Goal: Task Accomplishment & Management: Use online tool/utility

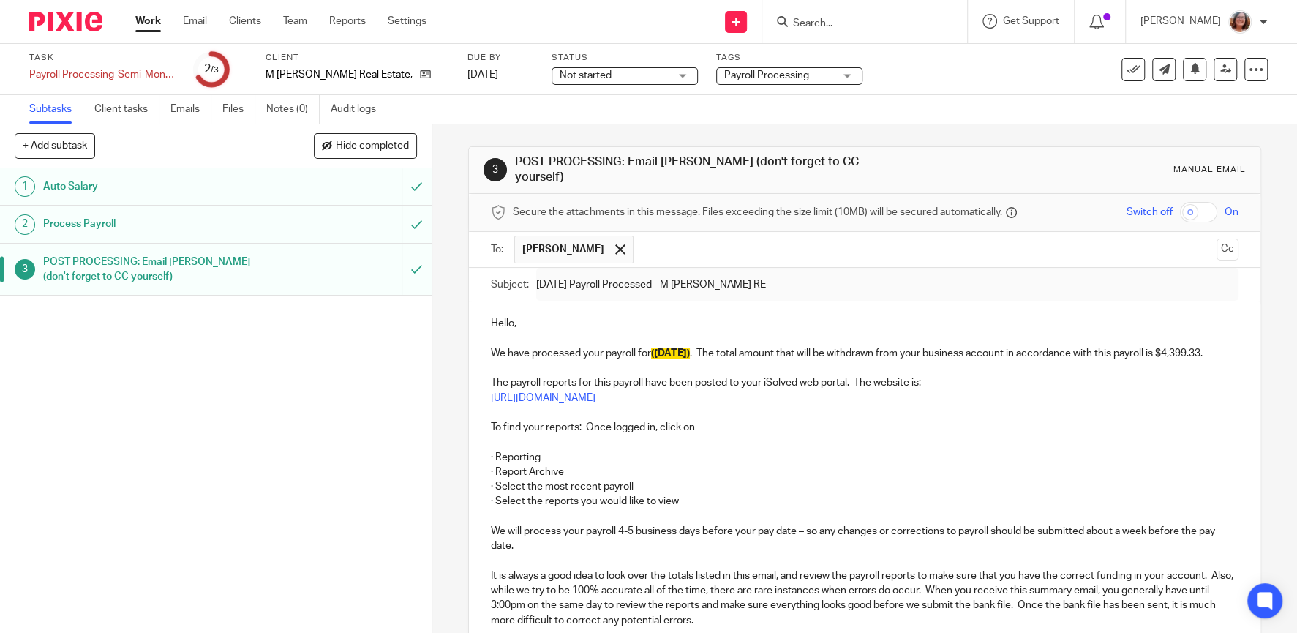
scroll to position [157, 0]
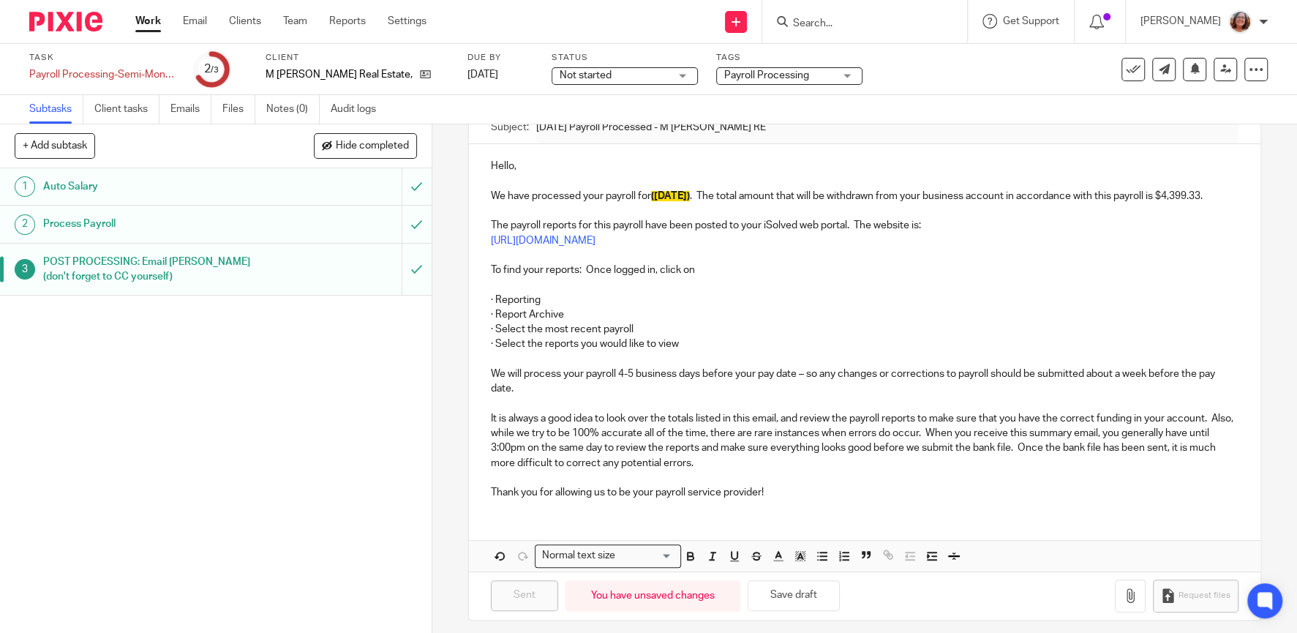
click at [142, 26] on link "Work" at bounding box center [148, 21] width 26 height 15
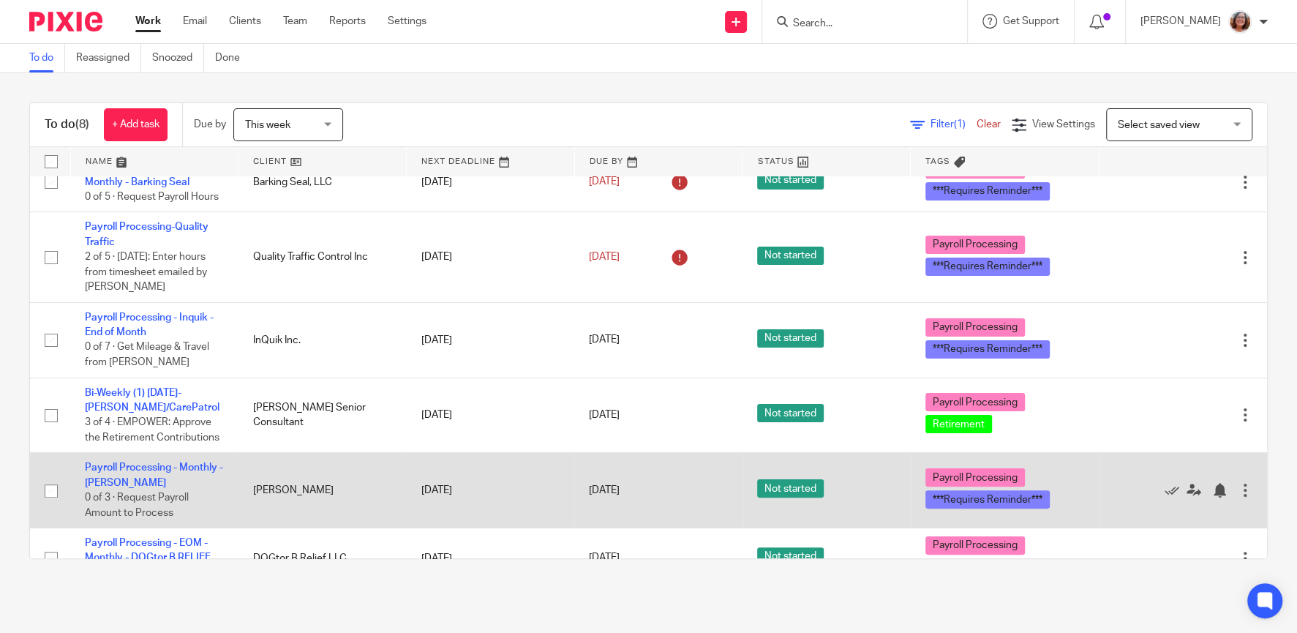
scroll to position [223, 0]
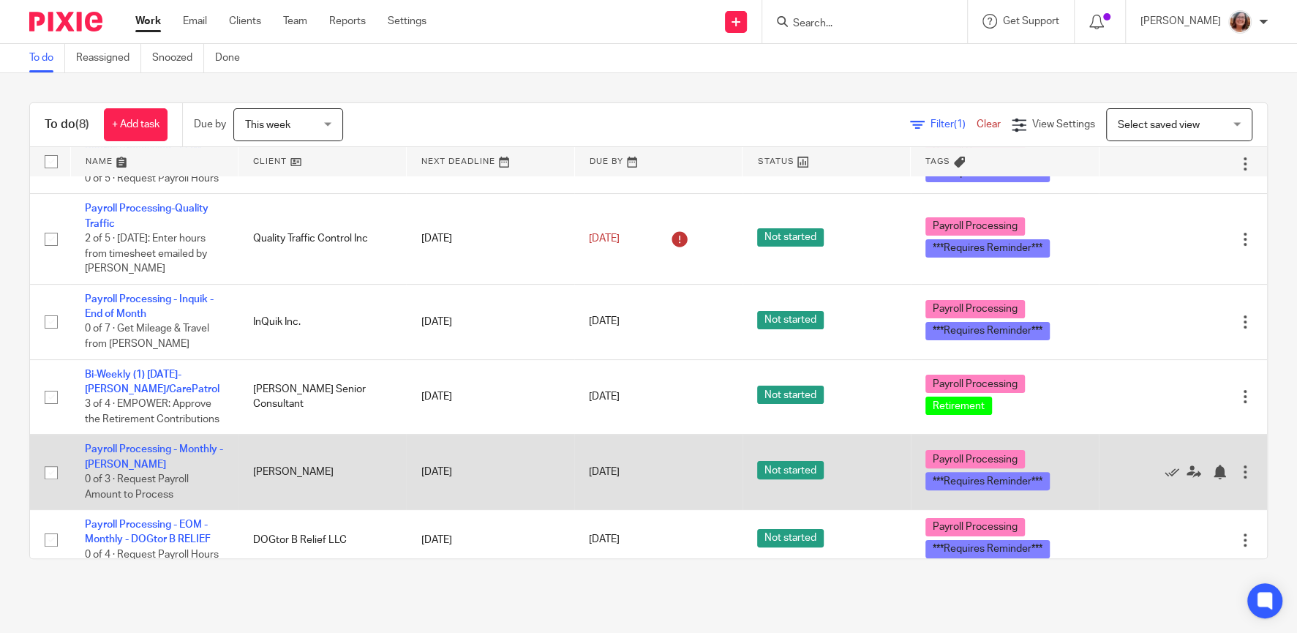
click at [181, 446] on td "Payroll Processing - Monthly - Christine Lamoureux 0 of 3 · Request Payroll Amo…" at bounding box center [154, 472] width 168 height 75
click at [168, 451] on link "Payroll Processing - Monthly - [PERSON_NAME]" at bounding box center [154, 456] width 138 height 25
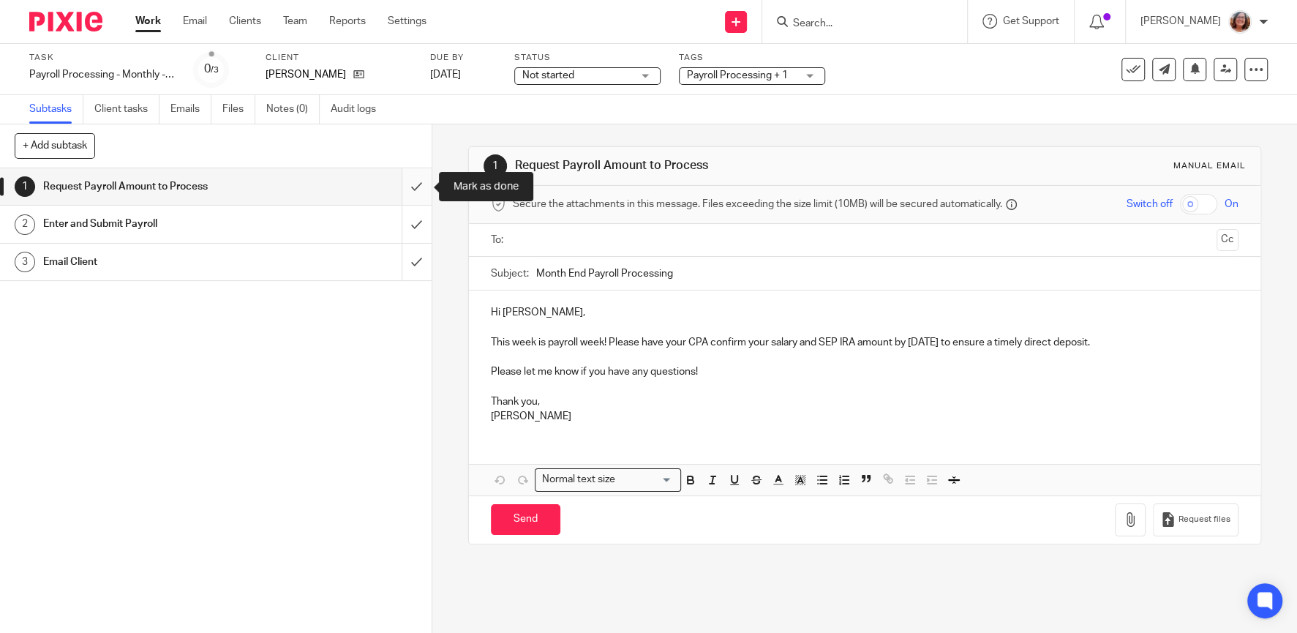
click at [421, 190] on input "submit" at bounding box center [216, 186] width 432 height 37
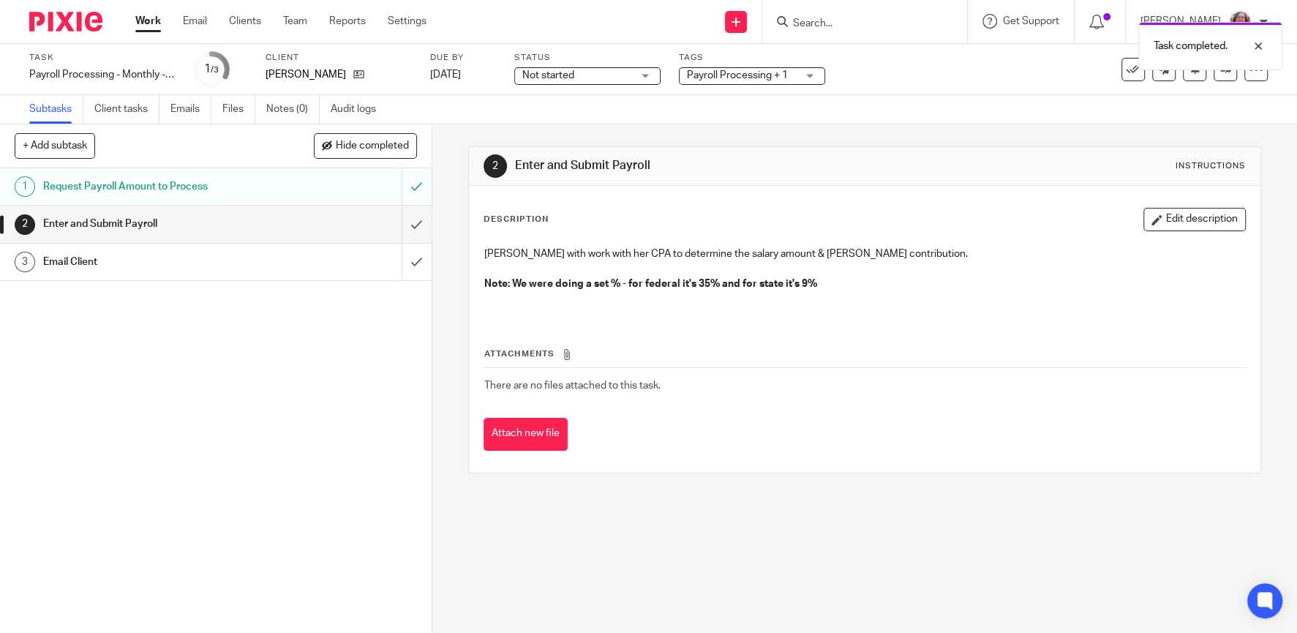
click at [144, 22] on link "Work" at bounding box center [148, 21] width 26 height 15
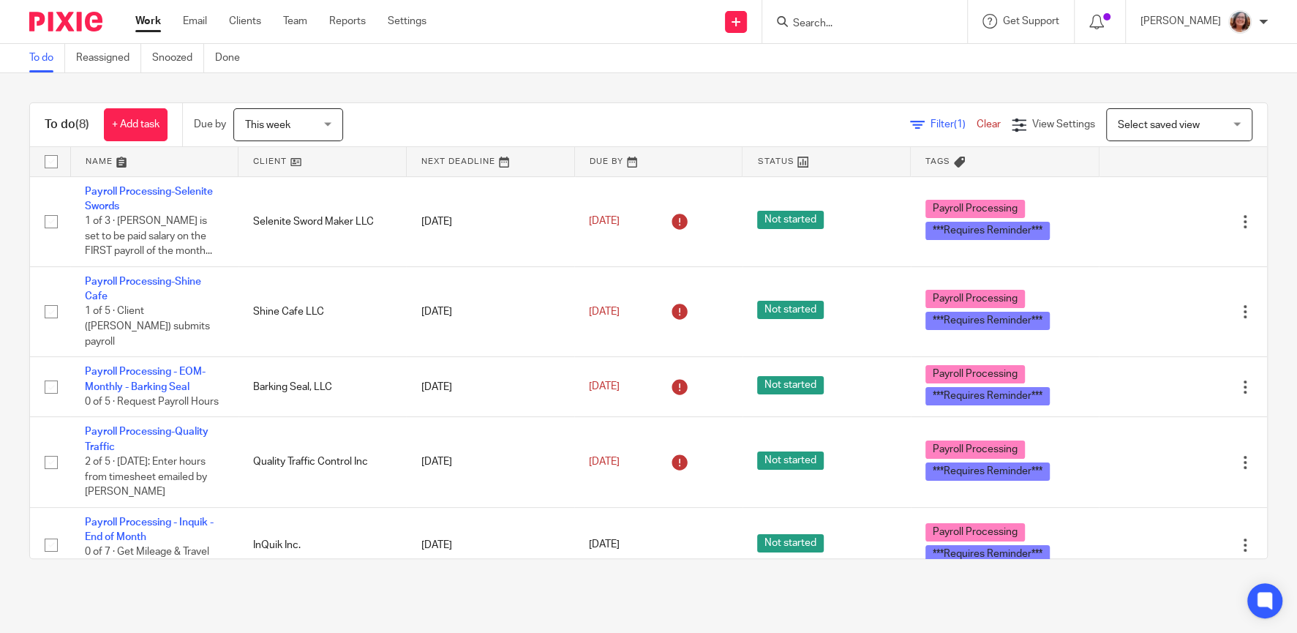
click at [258, 157] on link at bounding box center [323, 161] width 168 height 29
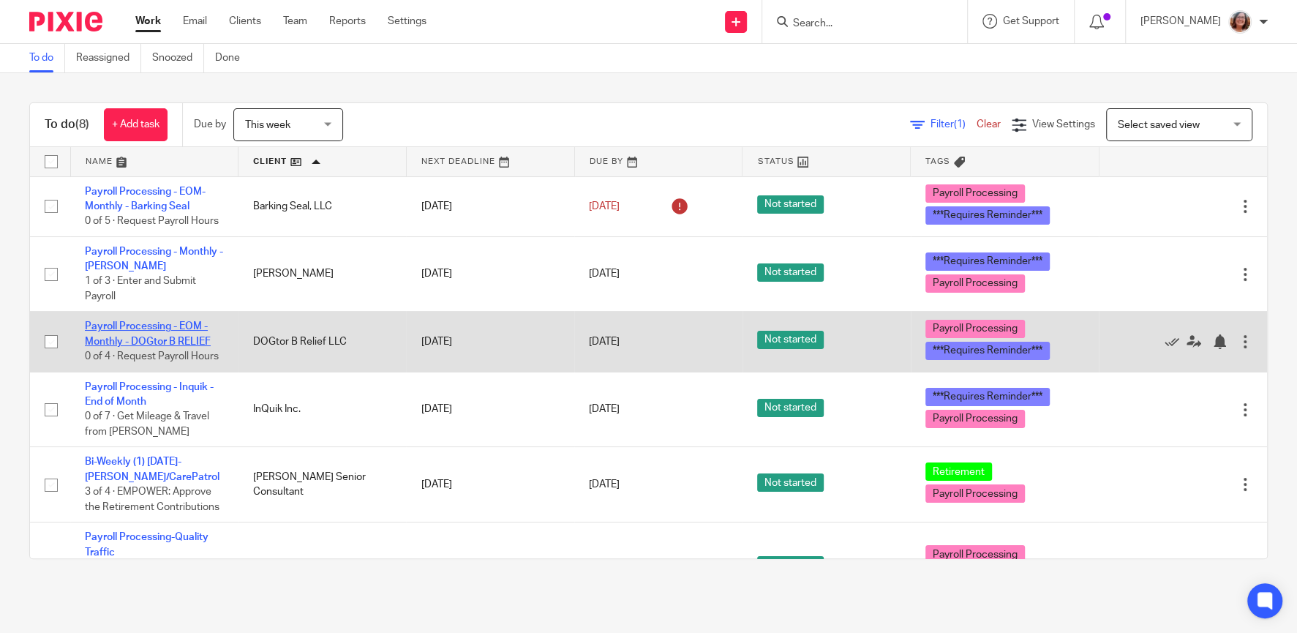
click at [195, 340] on link "Payroll Processing - EOM - Monthly - DOGtor B RELIEF" at bounding box center [148, 333] width 126 height 25
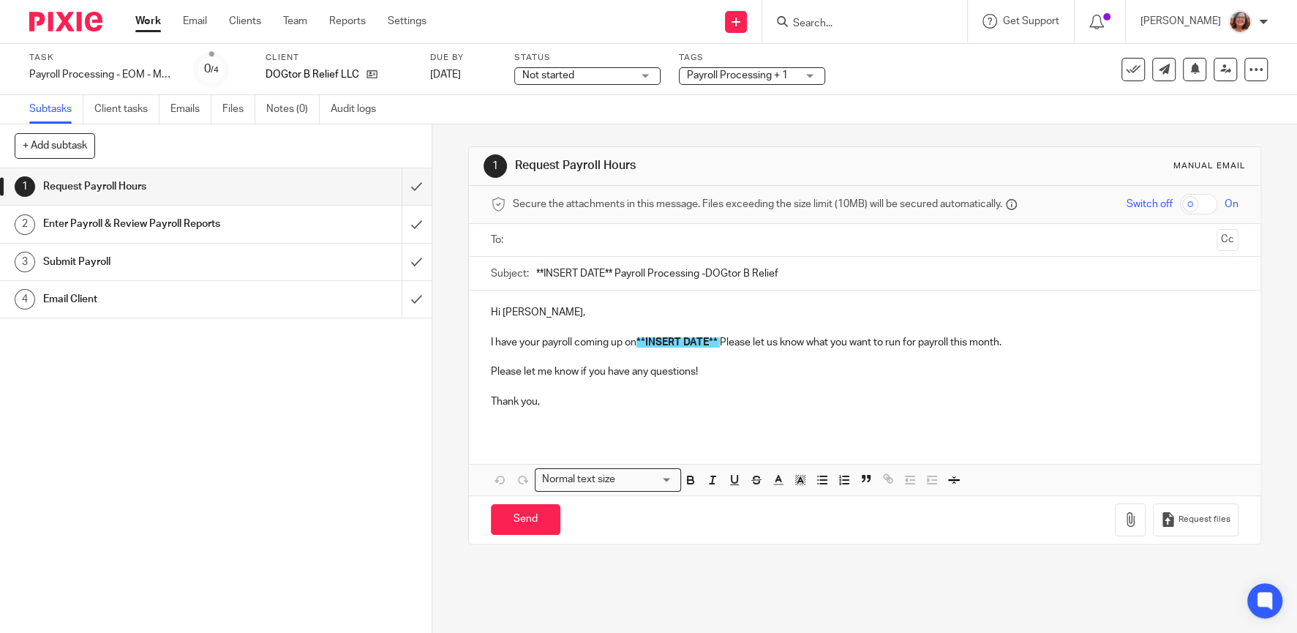
drag, startPoint x: 612, startPoint y: 271, endPoint x: 419, endPoint y: 299, distance: 195.9
click at [536, 290] on input "**INSERT DATE** Payroll Processing -DOGtor B Relief" at bounding box center [887, 273] width 702 height 33
type input "8/29/25 Payroll Processing -DOGtor B Relief"
click at [488, 340] on div "Hi Stephanie, I have your payroll coming up on **INSERT DATE** Please let us kn…" at bounding box center [865, 362] width 792 height 144
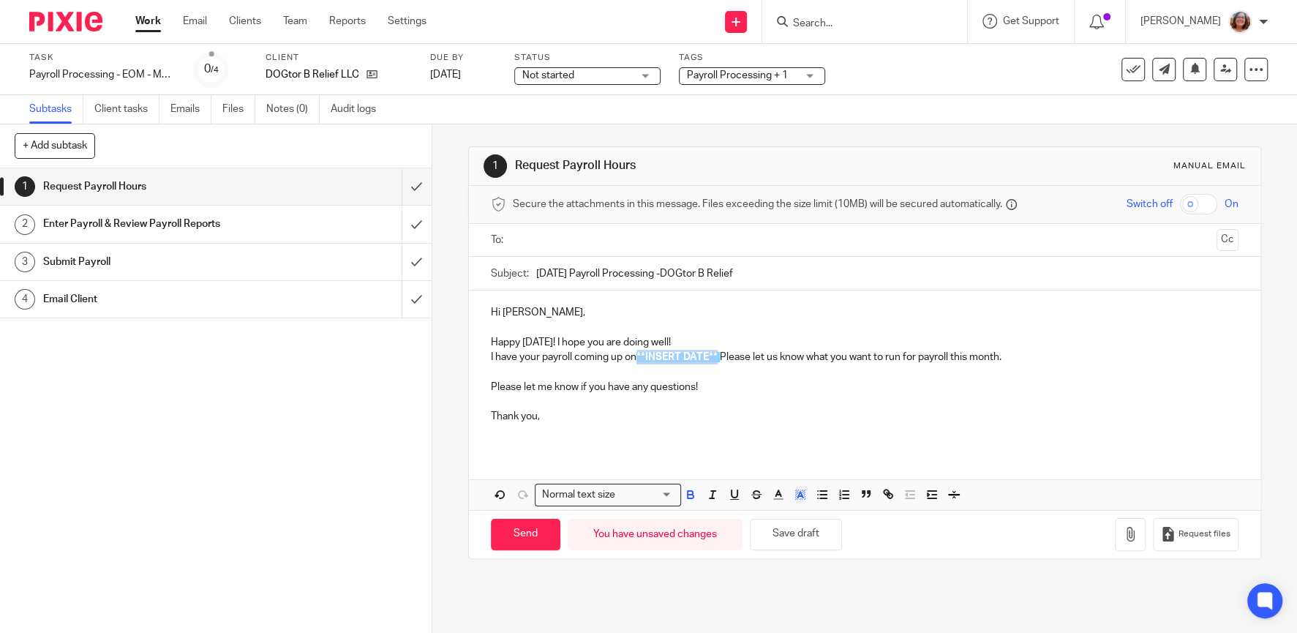
drag, startPoint x: 721, startPoint y: 356, endPoint x: 642, endPoint y: 360, distance: 79.1
click at [642, 360] on span "**INSERT DATE**" at bounding box center [677, 357] width 81 height 10
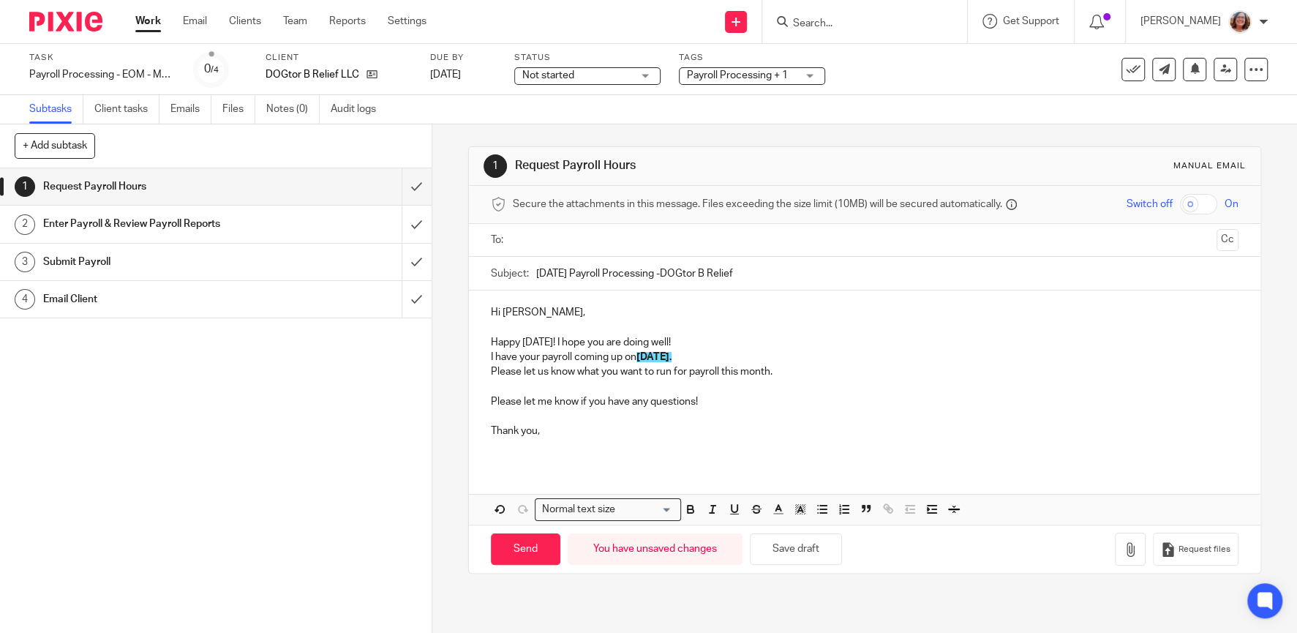
click at [781, 372] on p "Please let us know what you want to run for payroll this month." at bounding box center [865, 371] width 748 height 15
drag, startPoint x: 536, startPoint y: 400, endPoint x: 484, endPoint y: 405, distance: 52.9
click at [484, 405] on div "Hi Stephanie, Happy Thursday! I hope you are doing well! I have your payroll co…" at bounding box center [865, 377] width 792 height 174
click at [541, 248] on input "text" at bounding box center [864, 240] width 692 height 17
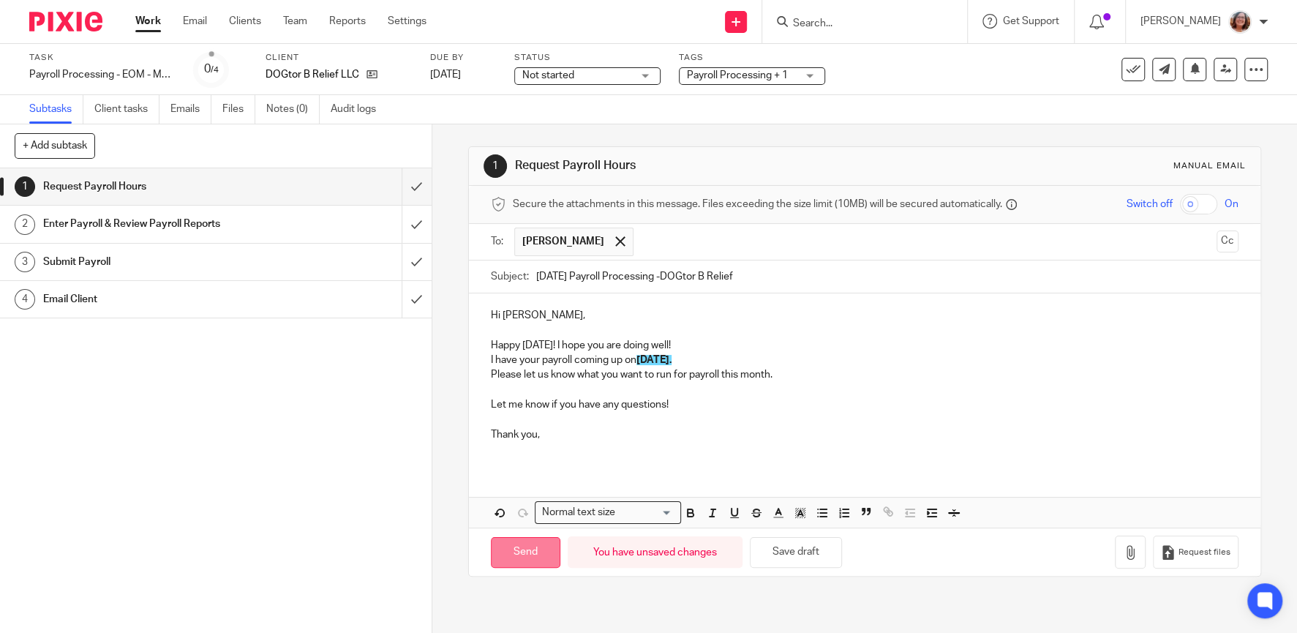
click at [530, 552] on input "Send" at bounding box center [526, 552] width 70 height 31
type input "Sent"
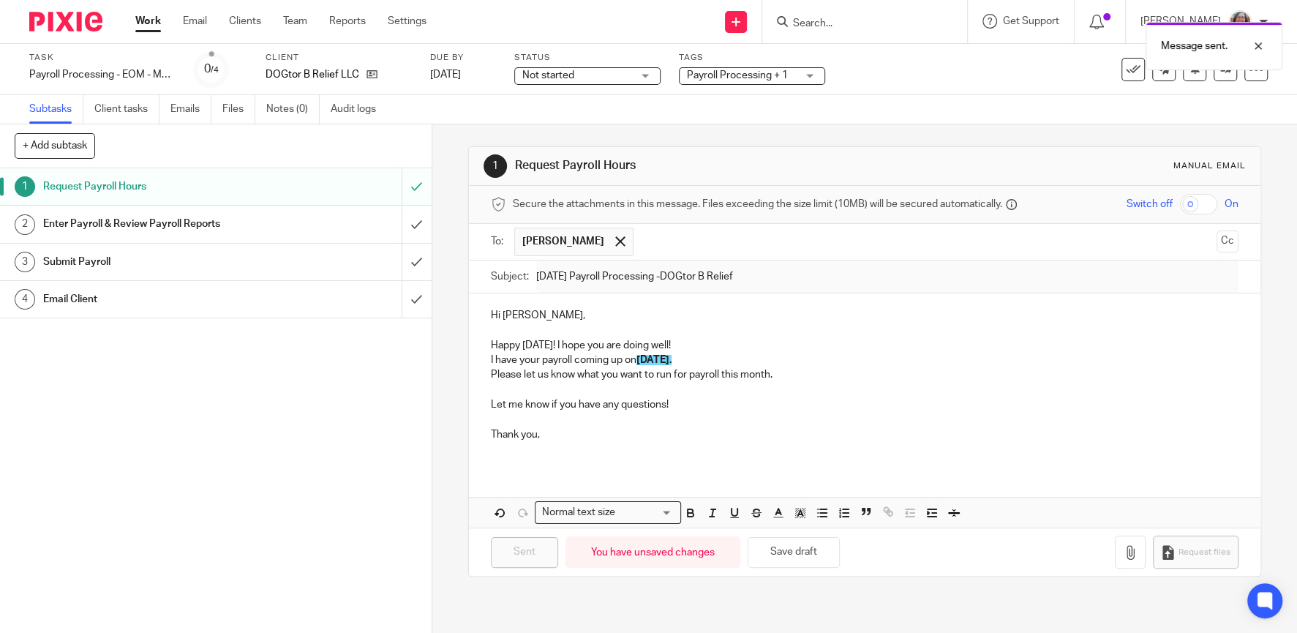
click at [149, 24] on link "Work" at bounding box center [148, 21] width 26 height 15
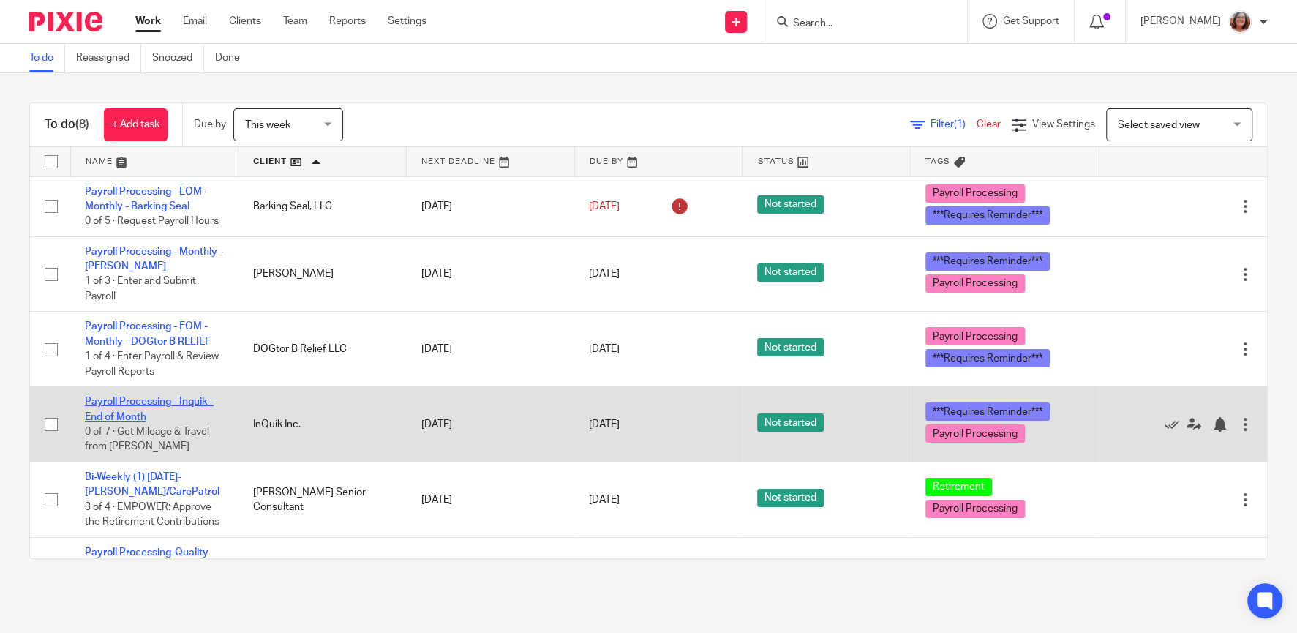
click at [162, 405] on link "Payroll Processing - Inquik - End of Month" at bounding box center [149, 409] width 129 height 25
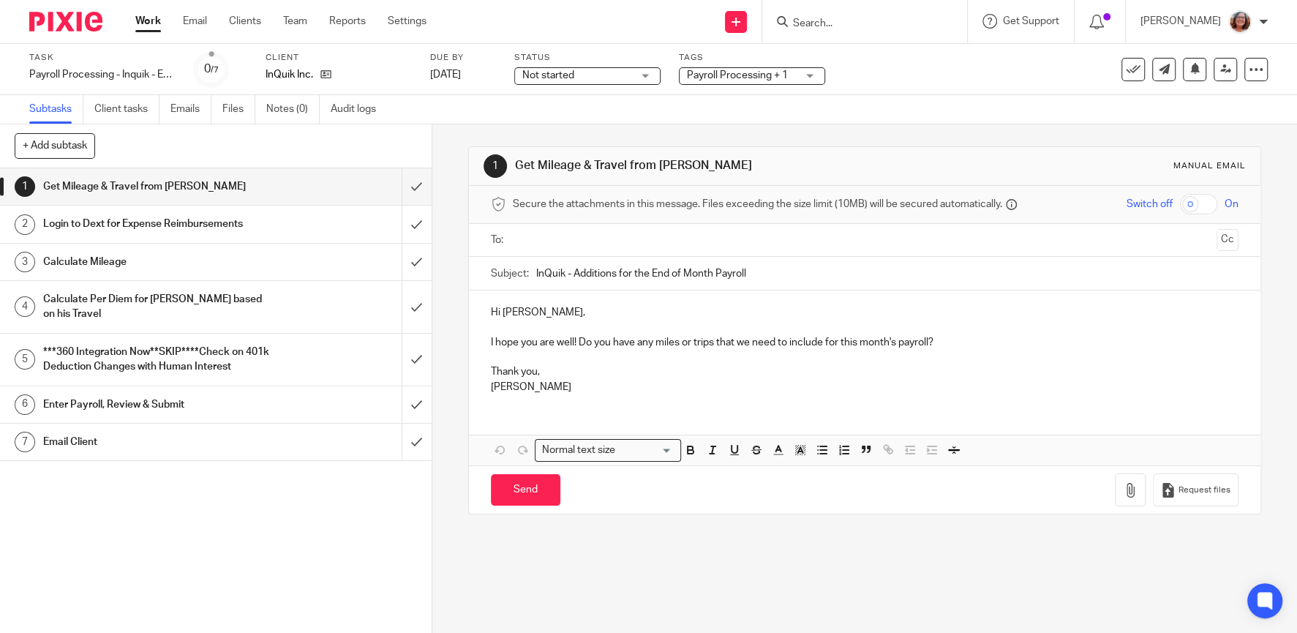
click at [902, 340] on p "I hope you are well! Do you have any miles or trips that we need to include for…" at bounding box center [865, 342] width 748 height 15
drag, startPoint x: 522, startPoint y: 387, endPoint x: 471, endPoint y: 393, distance: 50.8
click at [471, 393] on div "Hi [PERSON_NAME], I hope you are well! Do you have any miles or trips that we n…" at bounding box center [865, 347] width 792 height 115
click at [487, 341] on div "Hi [PERSON_NAME], I hope you are well! Do you have any miles or trips that we n…" at bounding box center [865, 347] width 792 height 115
click at [612, 241] on input "text" at bounding box center [864, 240] width 692 height 17
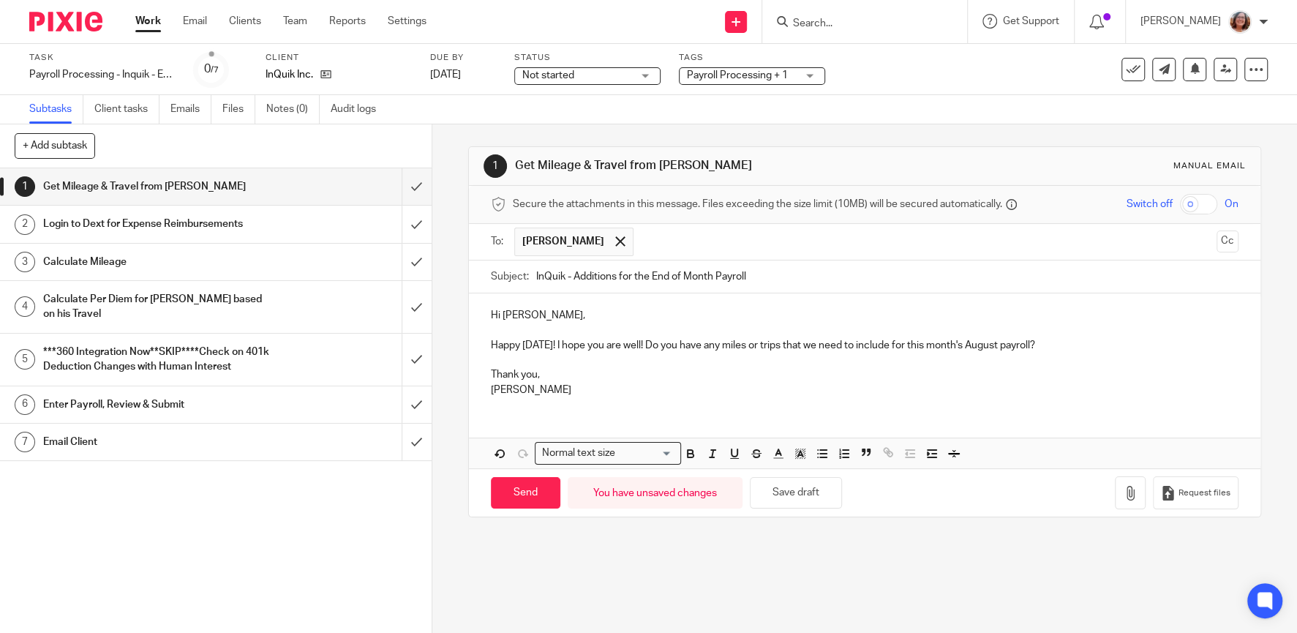
click at [771, 278] on input "InQuik - Additions for the End of Month Payroll" at bounding box center [887, 276] width 702 height 33
type input "InQuik - Additions for the End of Month Payroll - AUGUST 29, 2025"
click at [986, 355] on p at bounding box center [865, 360] width 748 height 15
click at [1062, 345] on p "Happy Thursday! I hope you are well! Do you have any miles or trips that we nee…" at bounding box center [865, 345] width 748 height 15
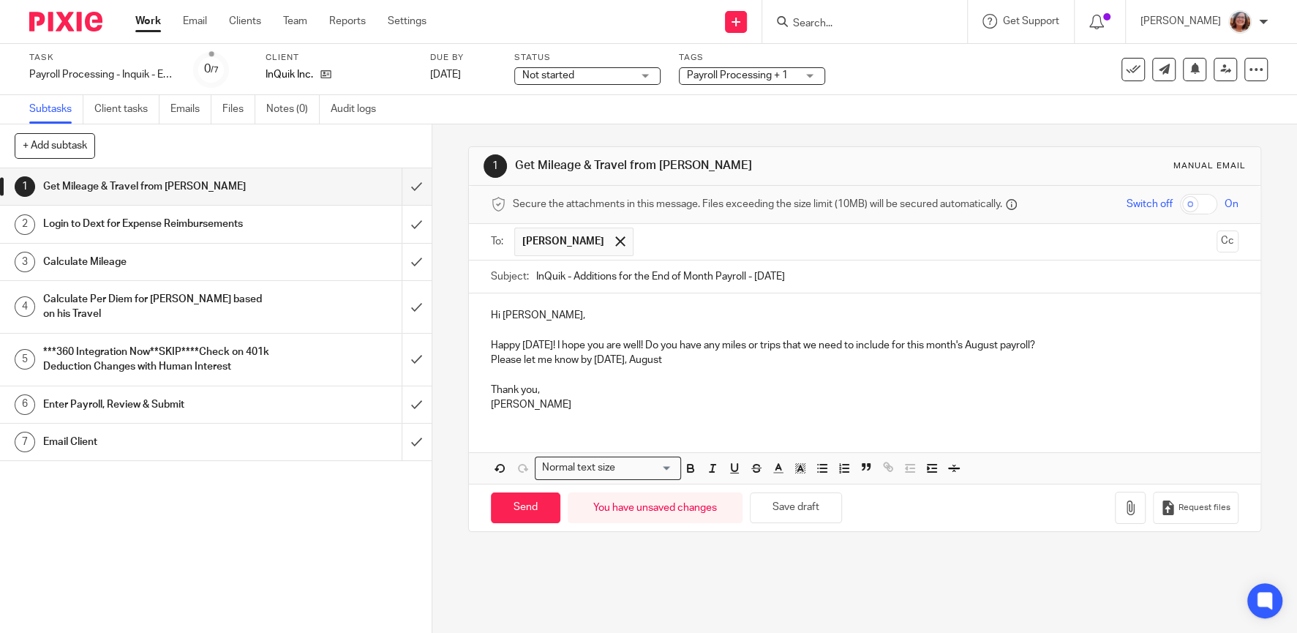
click at [689, 362] on p "Please let me know by Tuesday, August" at bounding box center [865, 360] width 748 height 15
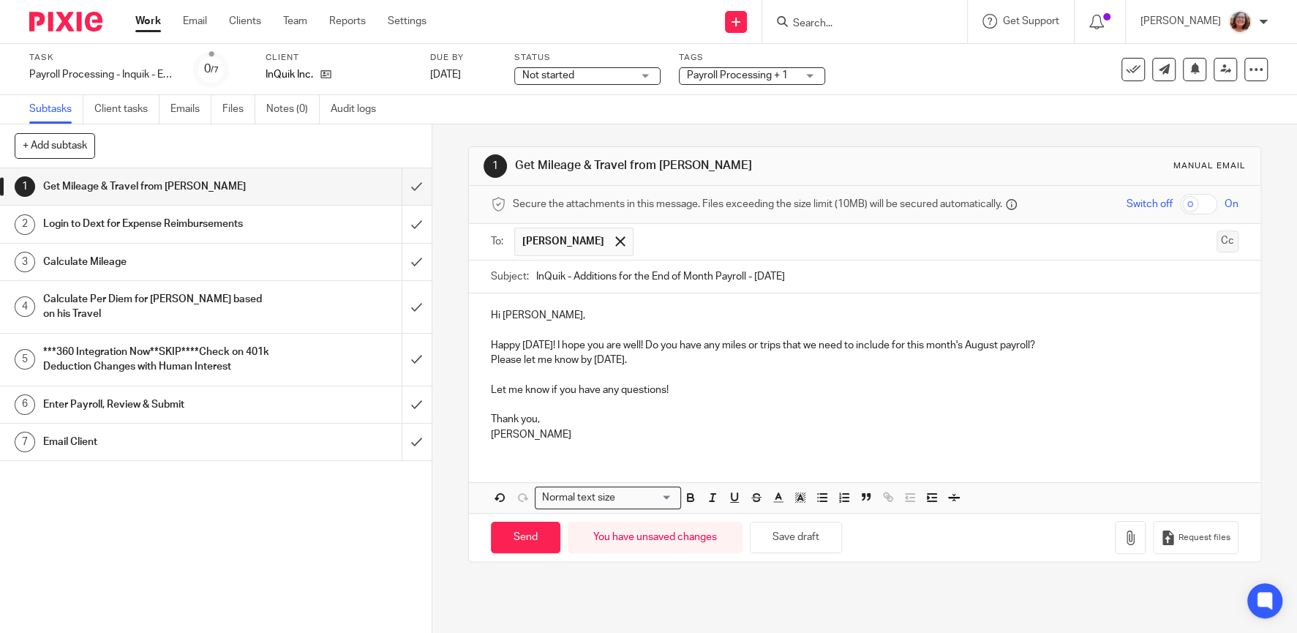
click at [1220, 242] on button "Cc" at bounding box center [1228, 241] width 22 height 22
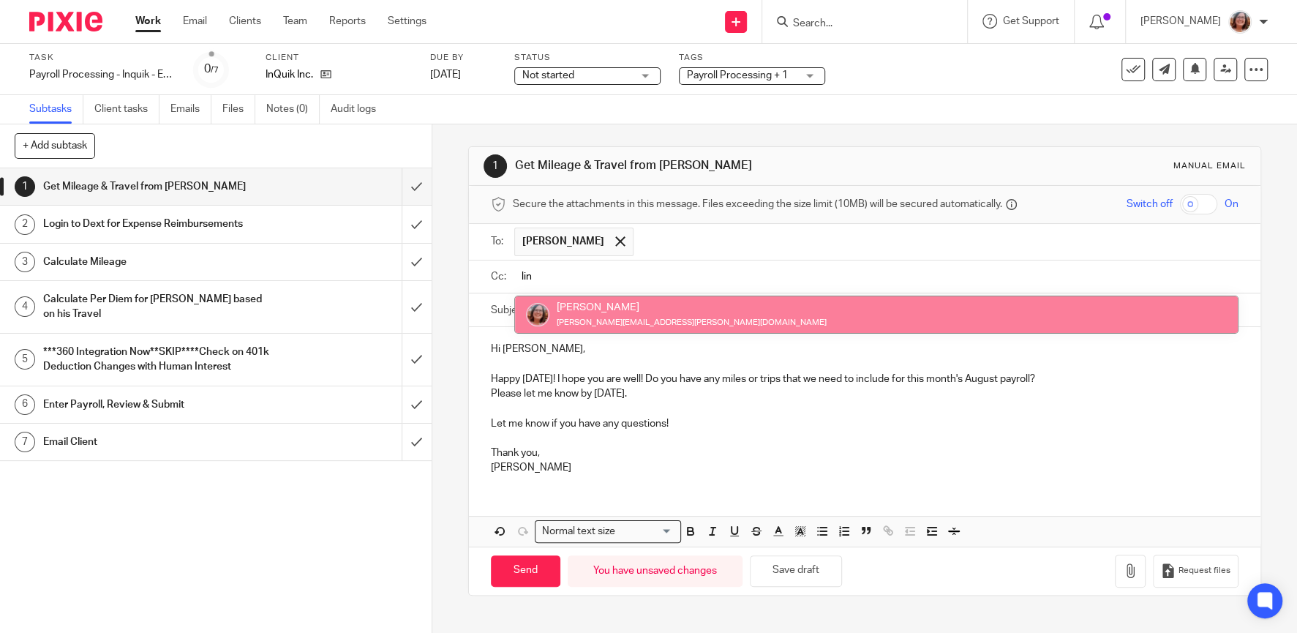
type input "lin"
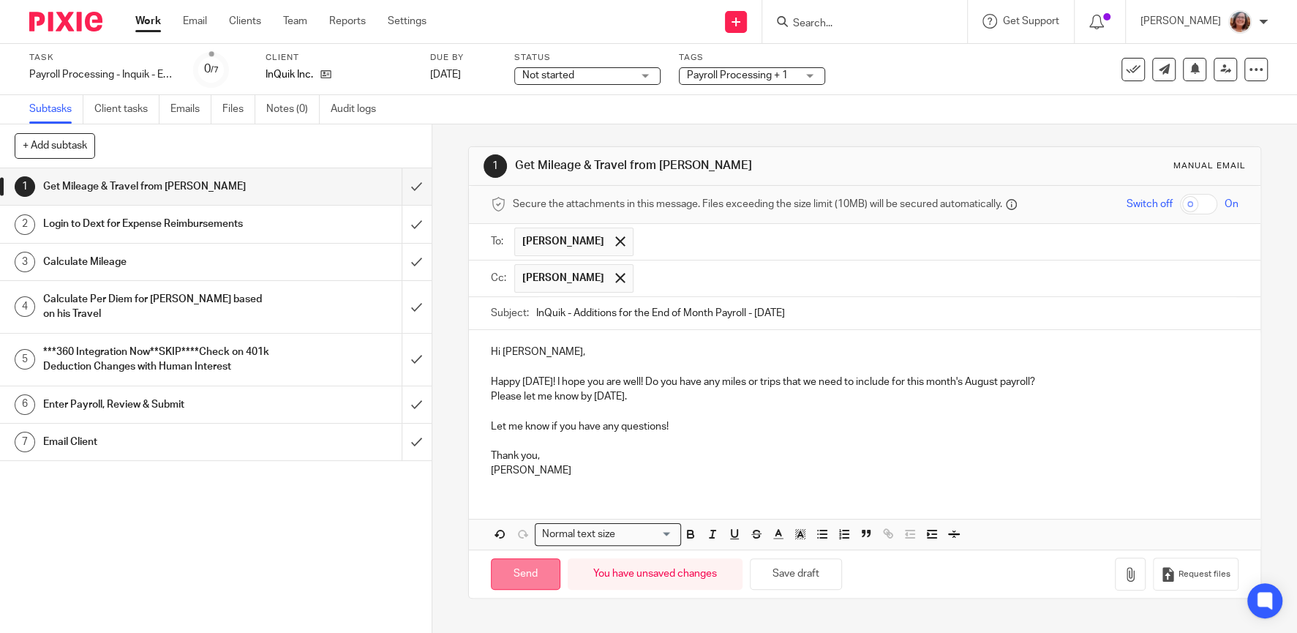
click at [545, 576] on input "Send" at bounding box center [526, 573] width 70 height 31
type input "Sent"
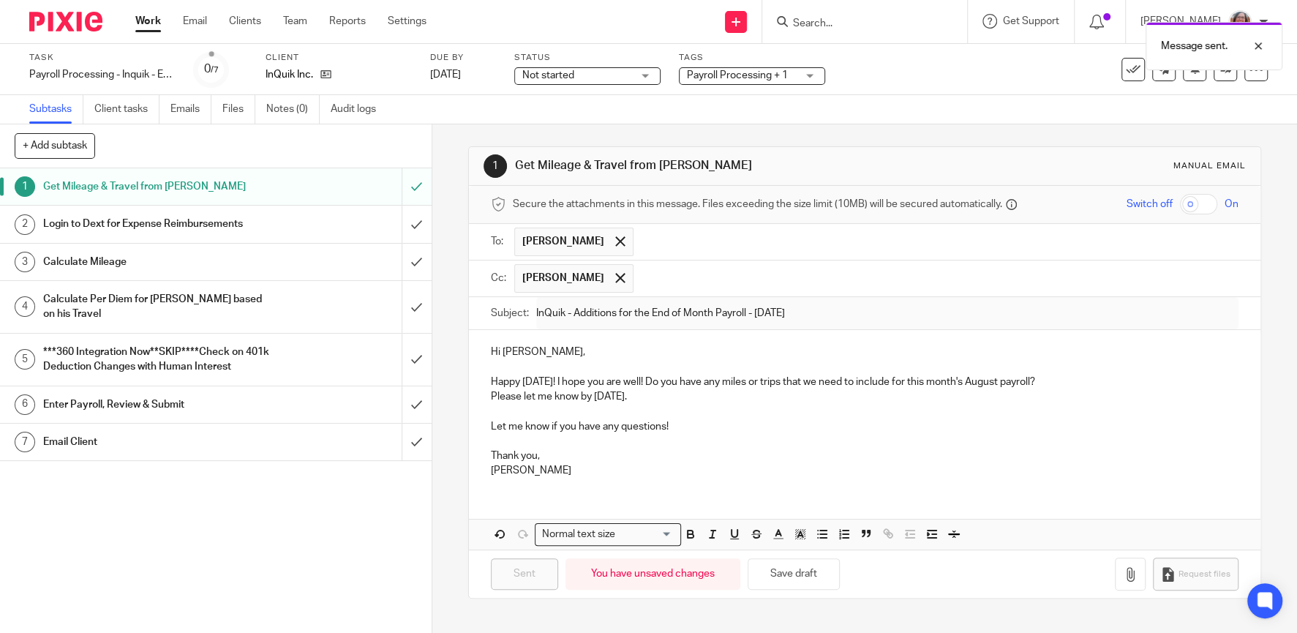
click at [145, 22] on link "Work" at bounding box center [148, 21] width 26 height 15
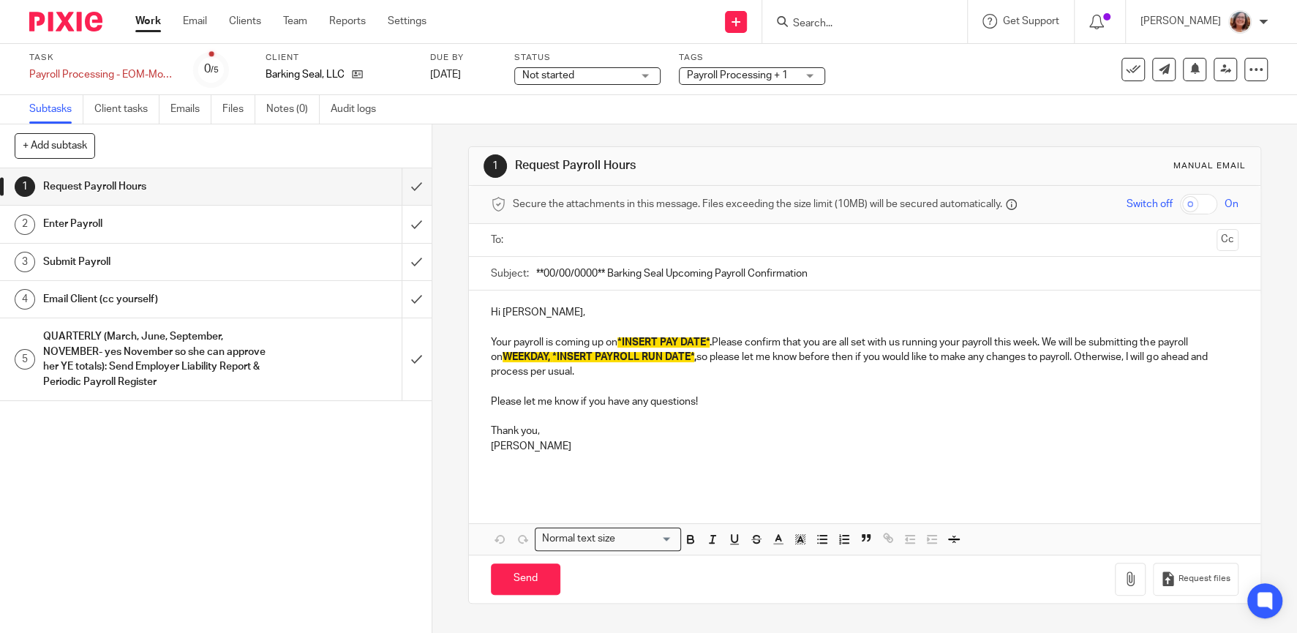
drag, startPoint x: 608, startPoint y: 269, endPoint x: 489, endPoint y: 271, distance: 119.3
click at [536, 271] on input "**00/00/0000** Barking Seal Upcoming Payroll Confirmation" at bounding box center [887, 273] width 702 height 33
type input "8/29/25 Barking Seal Upcoming Payroll Confirmation"
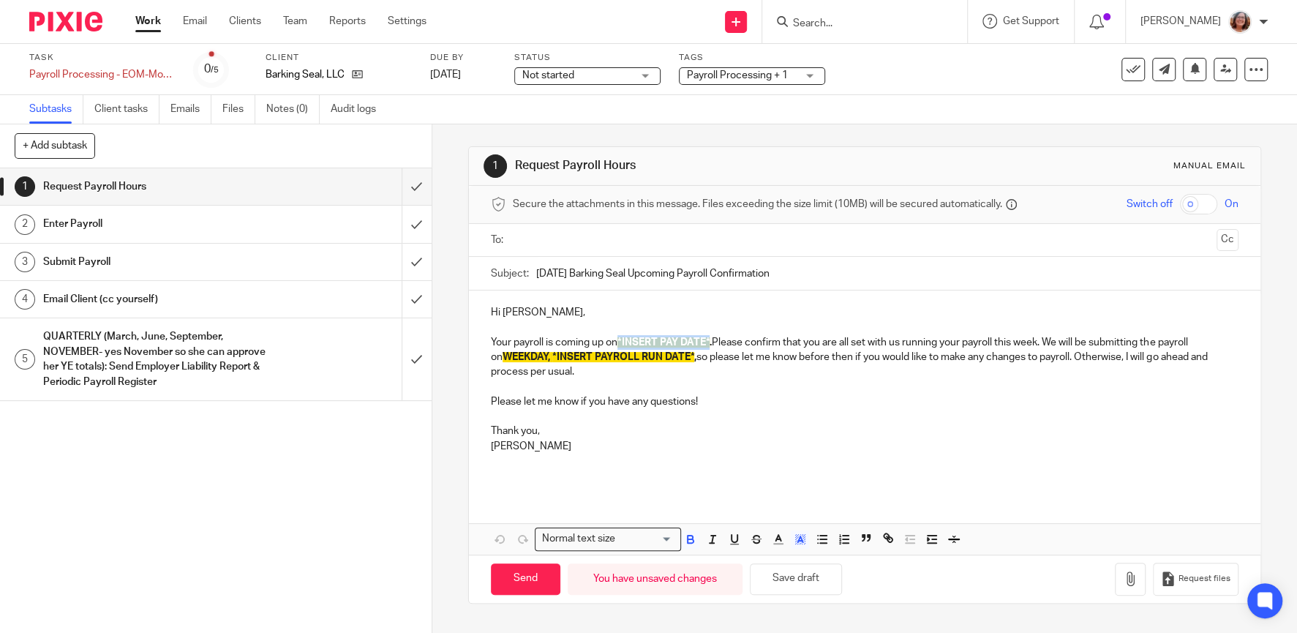
drag, startPoint x: 713, startPoint y: 340, endPoint x: 623, endPoint y: 342, distance: 89.3
click at [623, 342] on span "*INSERT PAY DATE*" at bounding box center [664, 342] width 92 height 10
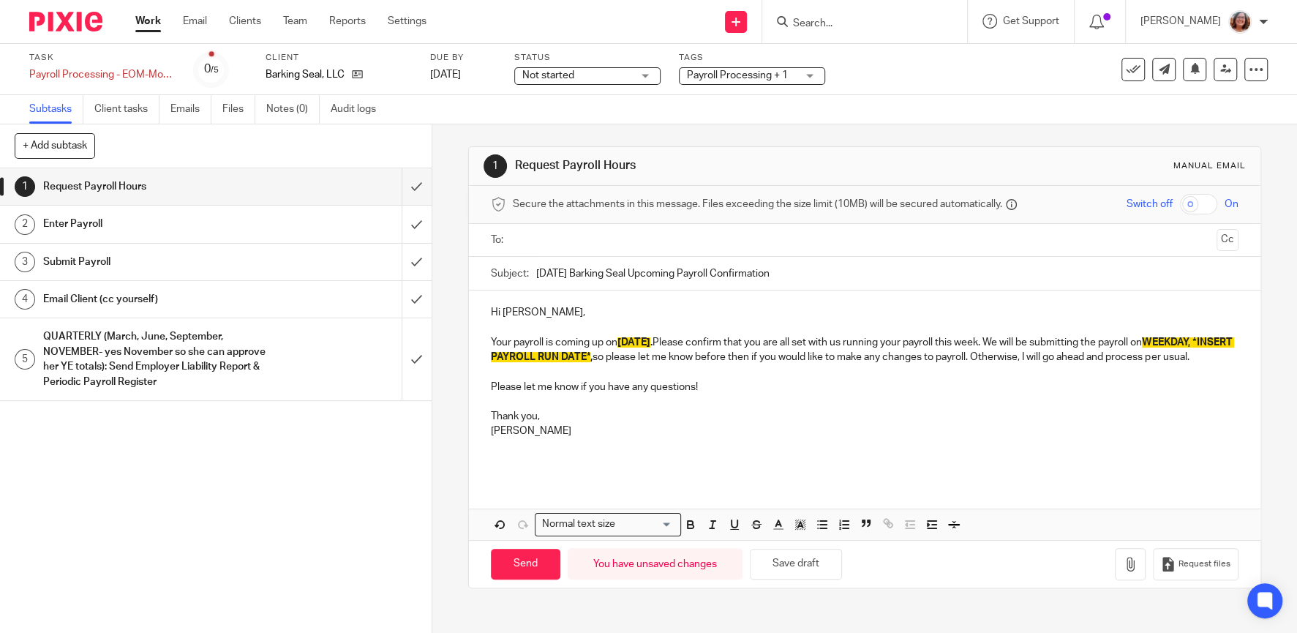
click at [667, 338] on p "Your payroll is coming up on 8/29/25 . Please confirm that you are all set with…" at bounding box center [865, 342] width 748 height 45
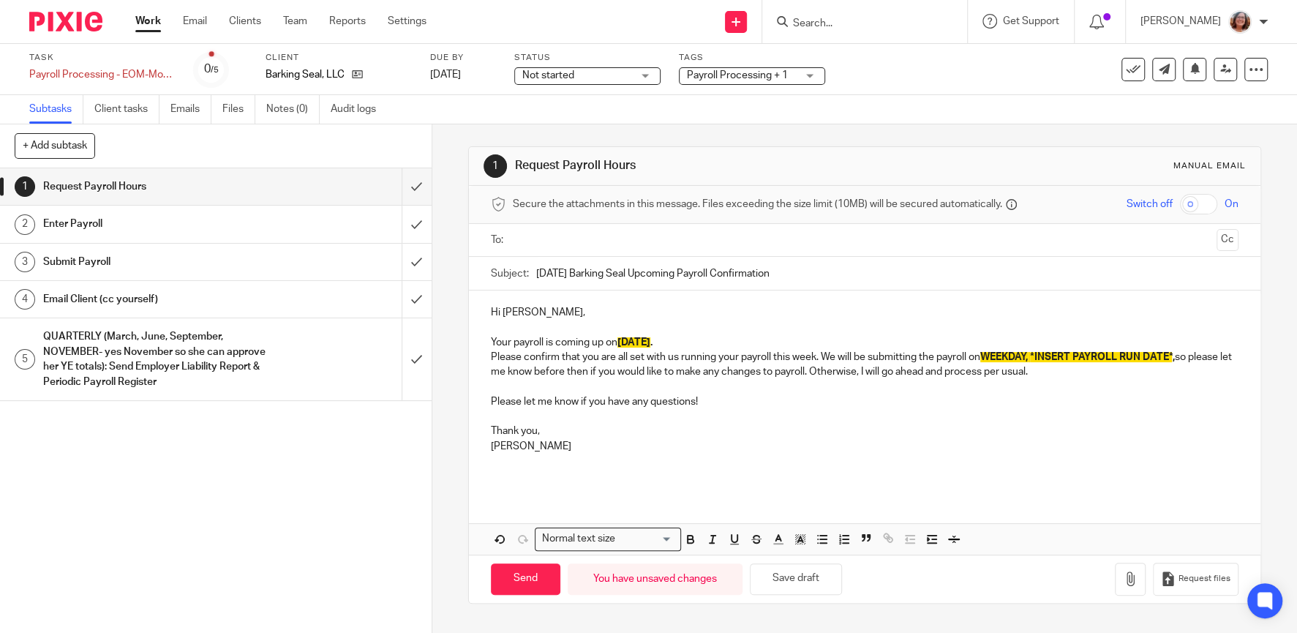
click at [825, 353] on p "Please confirm that you are all set with us running your payroll this week. We …" at bounding box center [865, 365] width 748 height 30
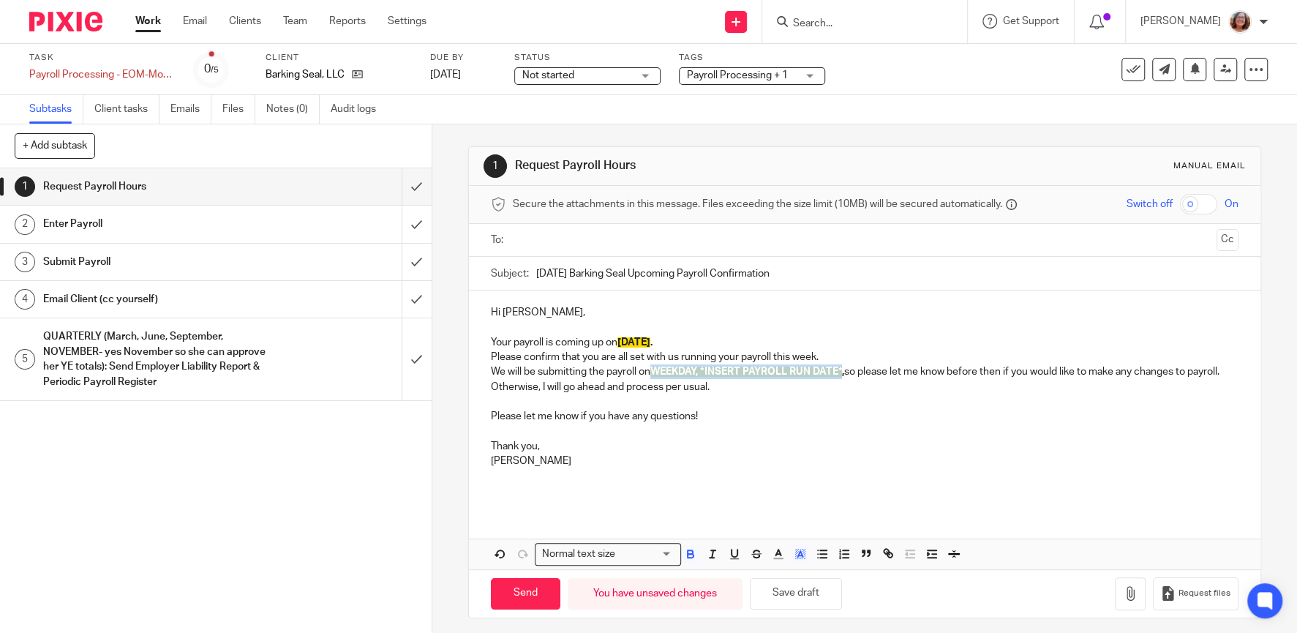
drag, startPoint x: 847, startPoint y: 368, endPoint x: 656, endPoint y: 370, distance: 191.0
click at [656, 370] on p "We will be submitting the payroll on WEEKDAY, *INSERT PAYROLL RUN DATE* , so pl…" at bounding box center [865, 379] width 748 height 30
click at [546, 235] on input "text" at bounding box center [864, 240] width 692 height 17
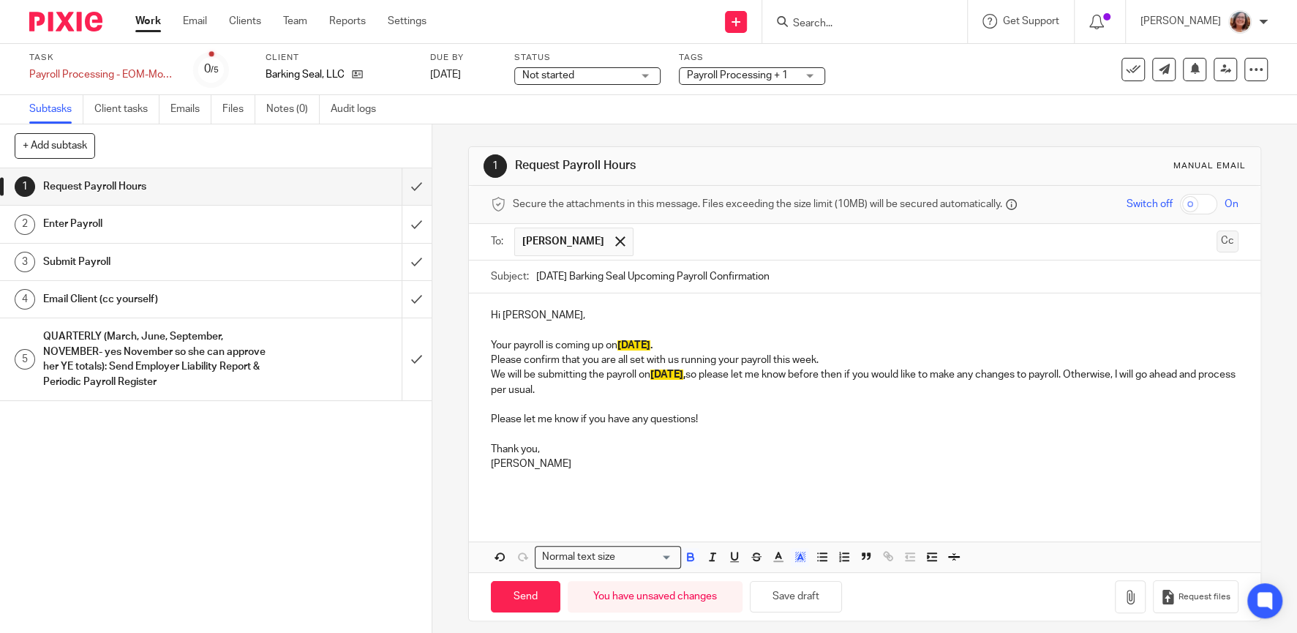
click at [1231, 244] on button "Cc" at bounding box center [1228, 241] width 22 height 22
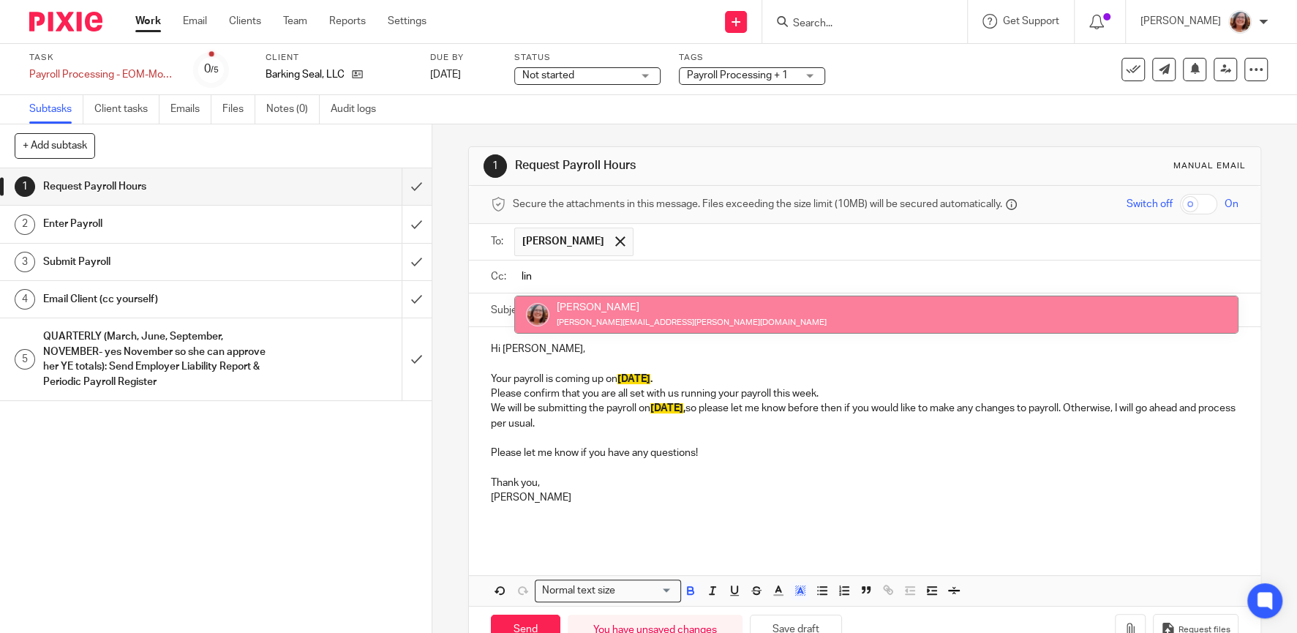
type input "lin"
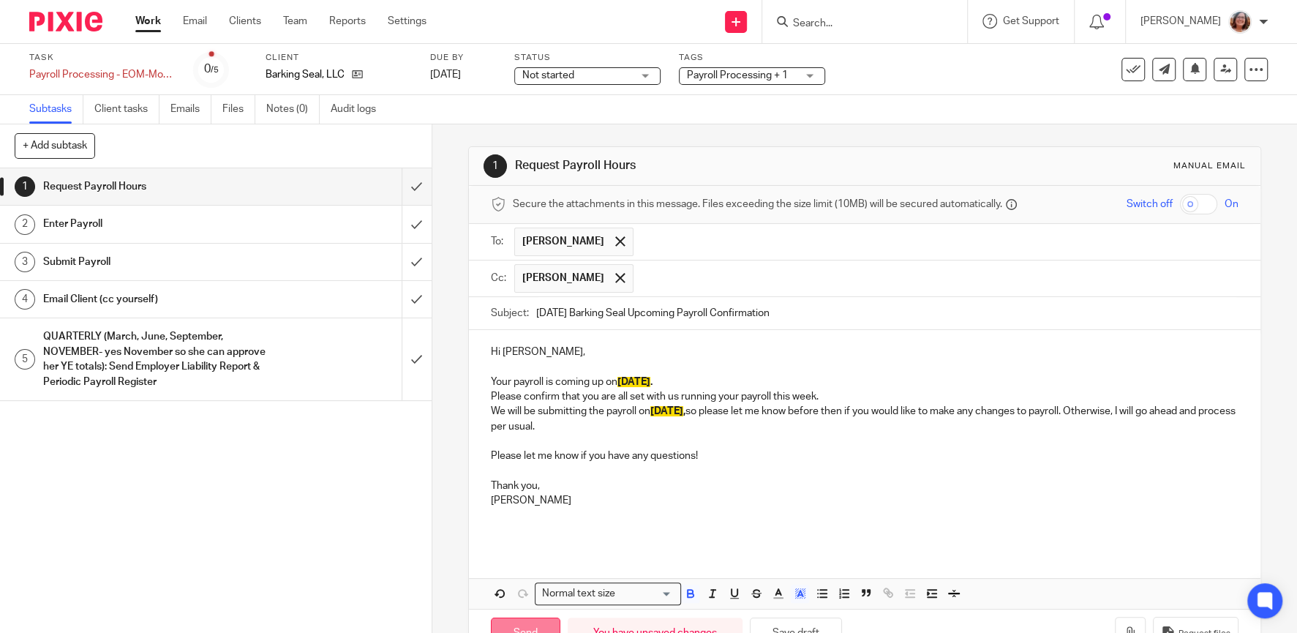
click at [531, 621] on input "Send" at bounding box center [526, 633] width 70 height 31
type input "Sent"
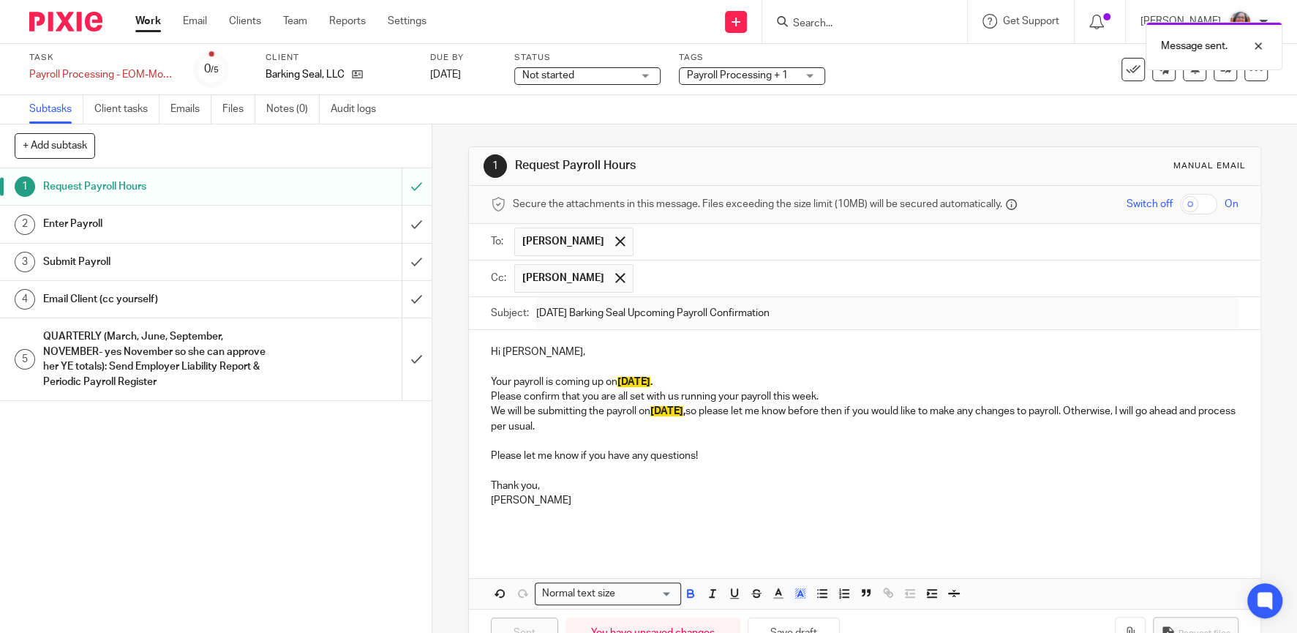
click at [140, 21] on link "Work" at bounding box center [148, 21] width 26 height 15
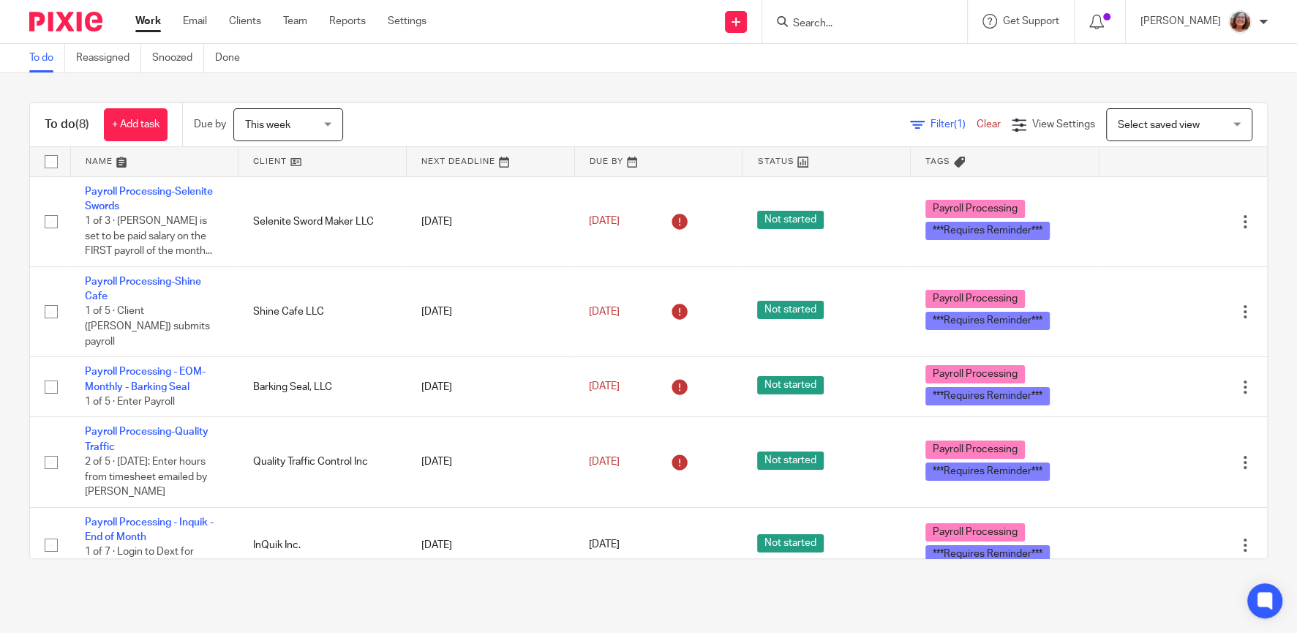
click at [266, 160] on link at bounding box center [323, 161] width 168 height 29
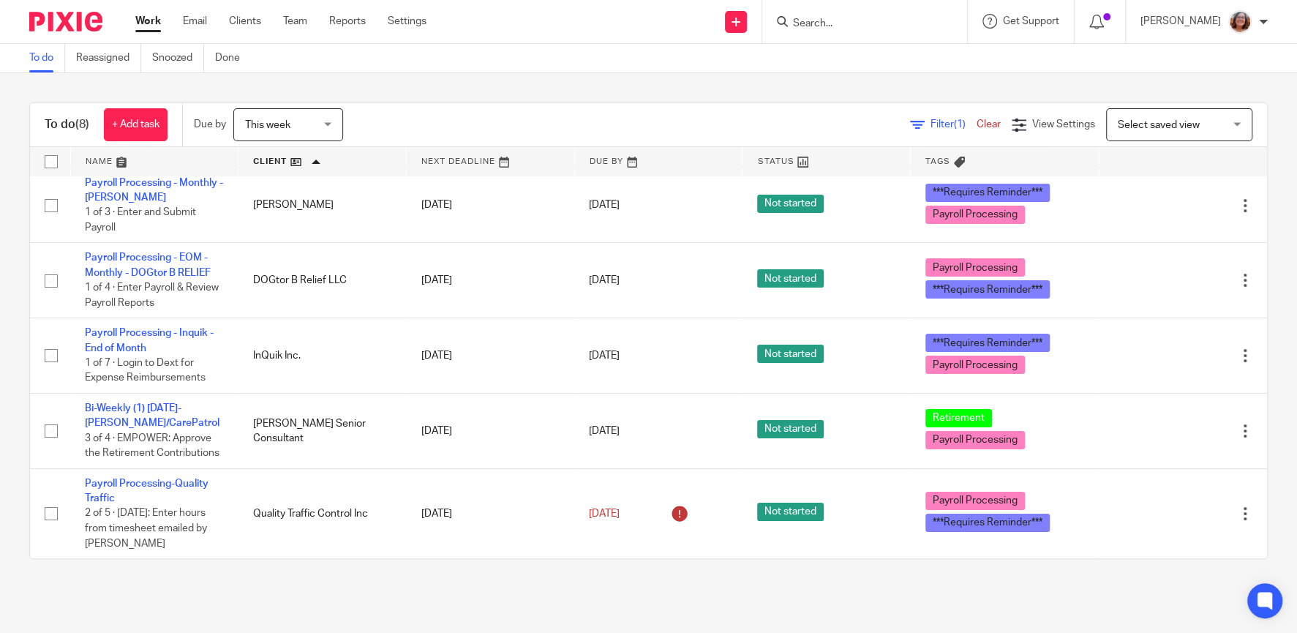
scroll to position [187, 0]
